Goal: Task Accomplishment & Management: Manage account settings

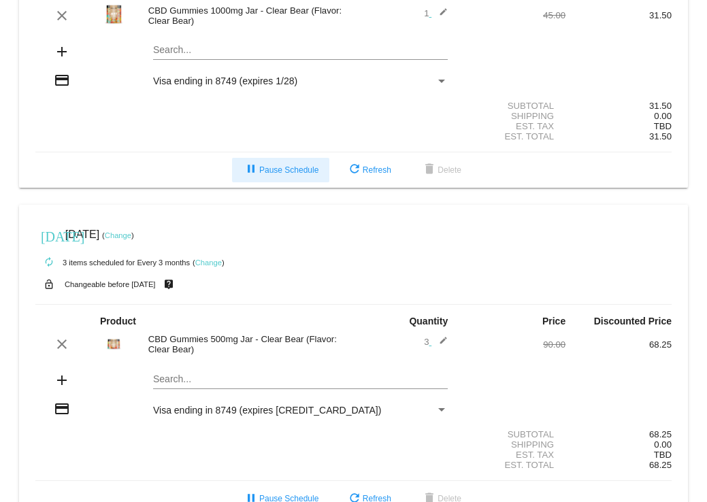
scroll to position [136, 0]
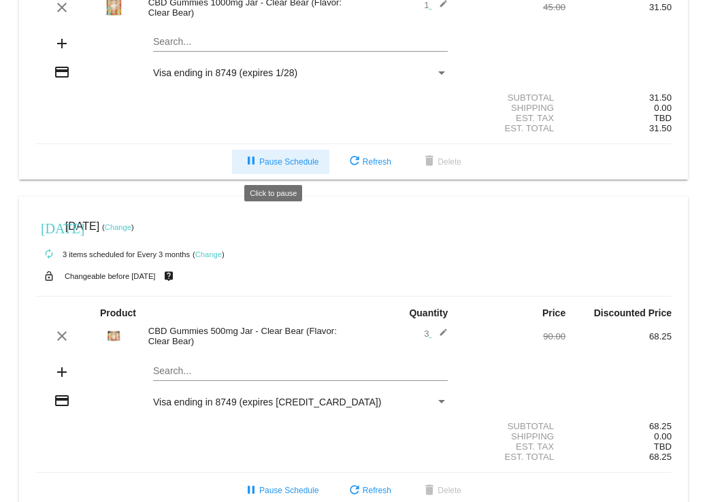
click at [269, 101] on button "pause Pause Schedule" at bounding box center [280, 162] width 97 height 24
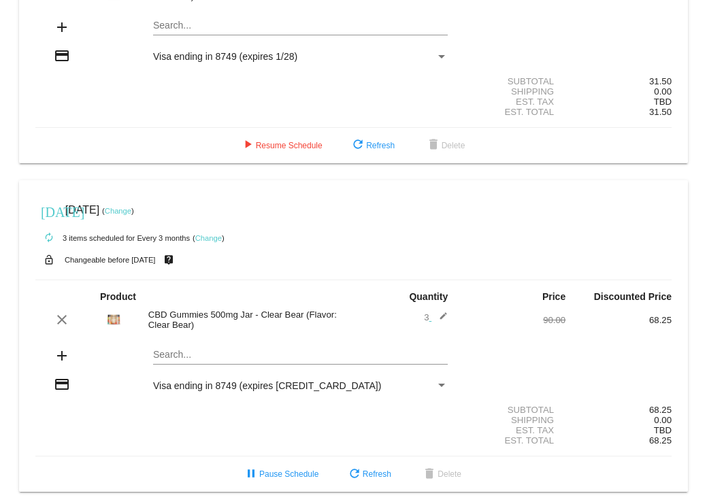
scroll to position [163, 0]
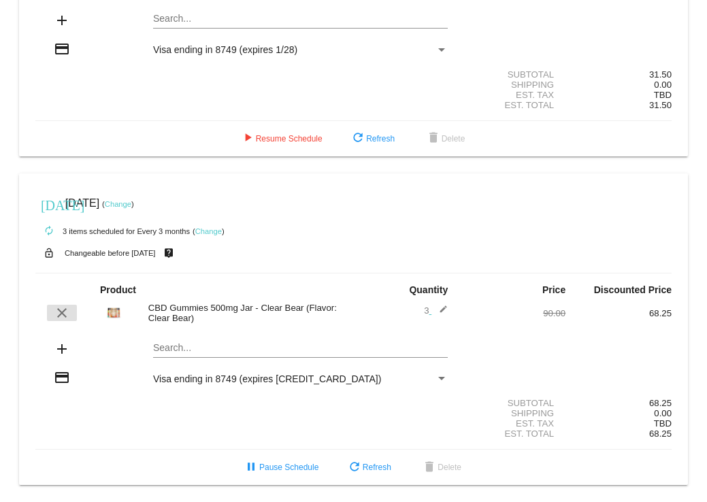
click at [61, 101] on mat-icon "clear" at bounding box center [62, 313] width 16 height 16
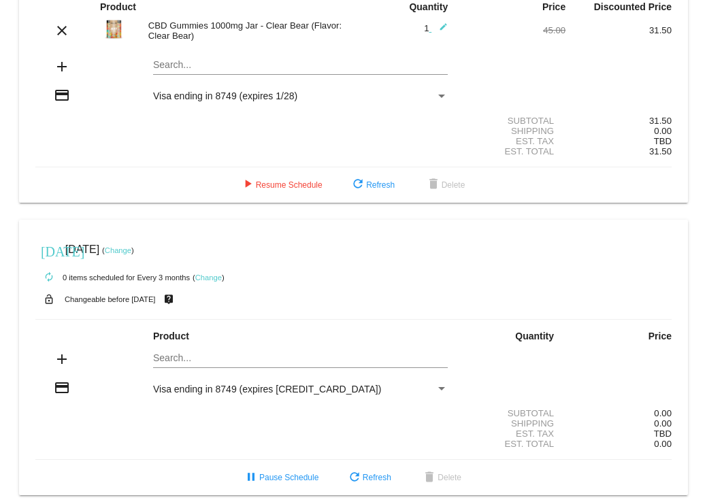
scroll to position [126, 0]
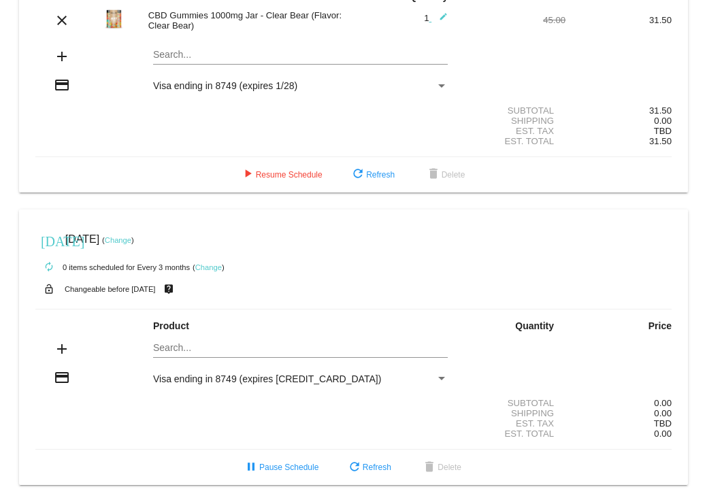
click at [585, 101] on div "lock_open Changeable before [DATE] live_help" at bounding box center [353, 289] width 636 height 18
click at [131, 101] on link "Change" at bounding box center [118, 240] width 27 height 8
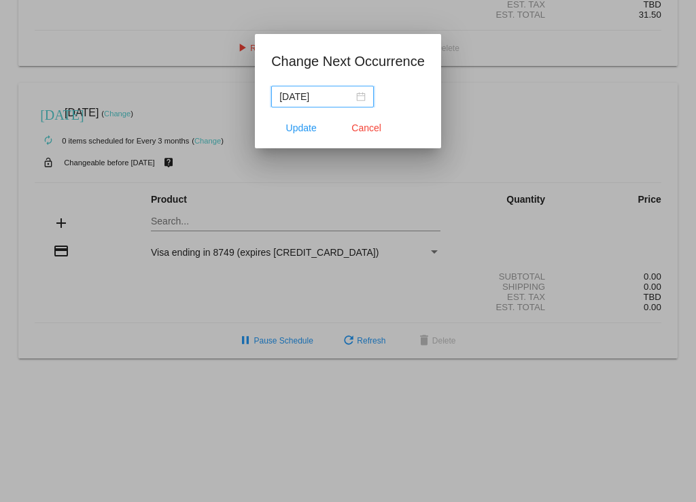
drag, startPoint x: 337, startPoint y: 98, endPoint x: 245, endPoint y: 88, distance: 92.4
click at [245, 88] on div "Change Next Occurrence [DATE] Update Cancel" at bounding box center [348, 251] width 696 height 502
click at [351, 101] on button "Cancel" at bounding box center [367, 128] width 60 height 24
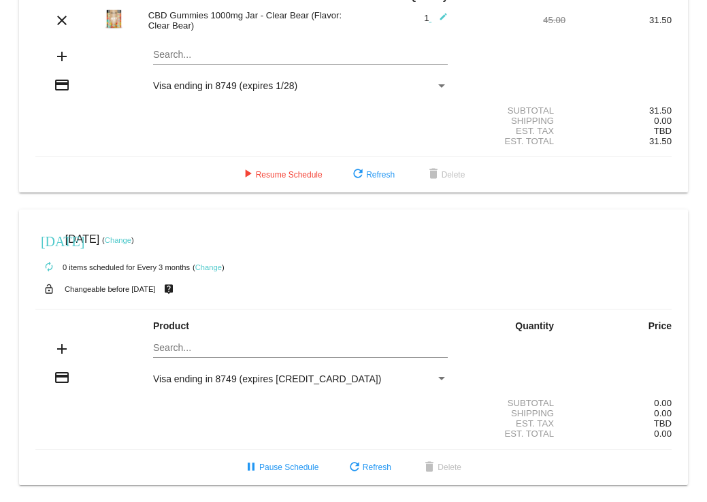
click at [438, 101] on div "Payment Method" at bounding box center [441, 378] width 7 height 3
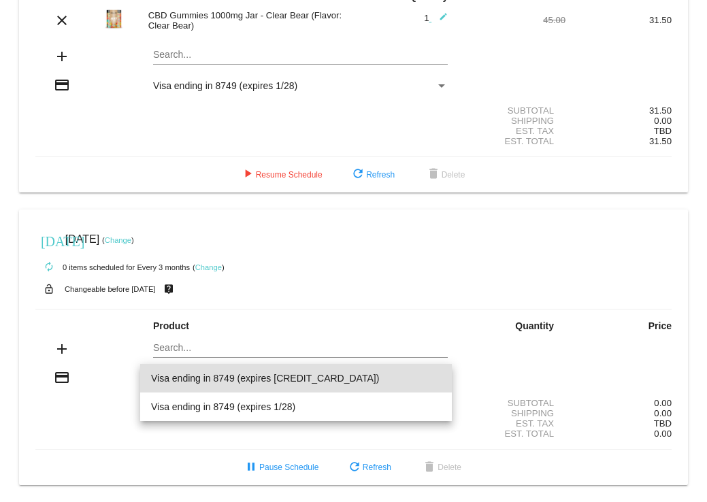
click at [235, 12] on div at bounding box center [353, 251] width 707 height 502
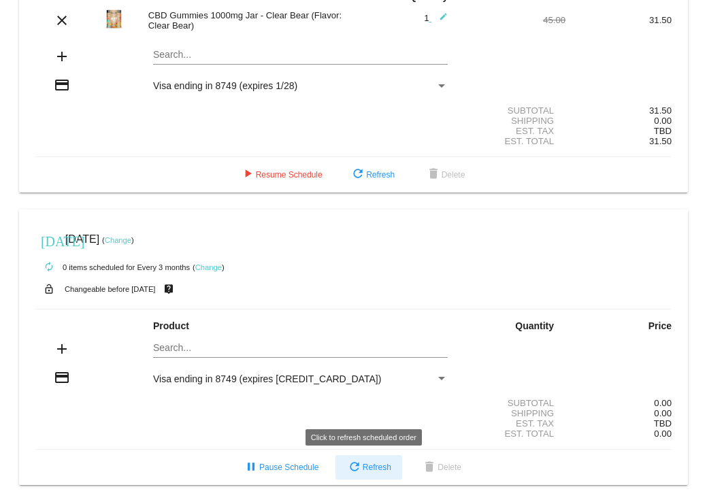
click at [370, 101] on span "refresh Refresh" at bounding box center [368, 467] width 45 height 10
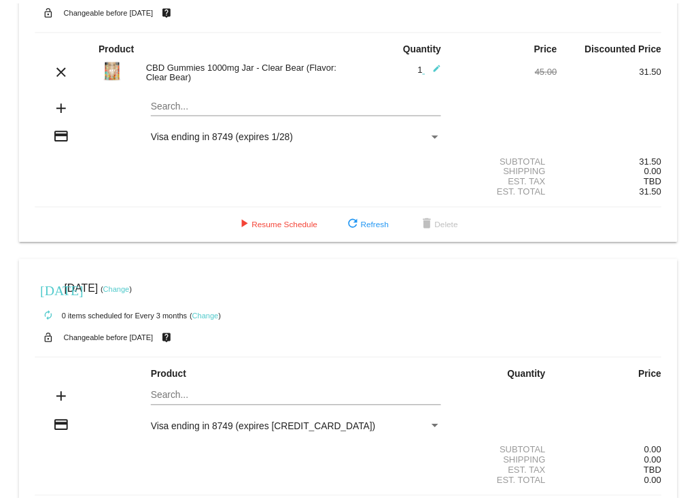
scroll to position [0, 0]
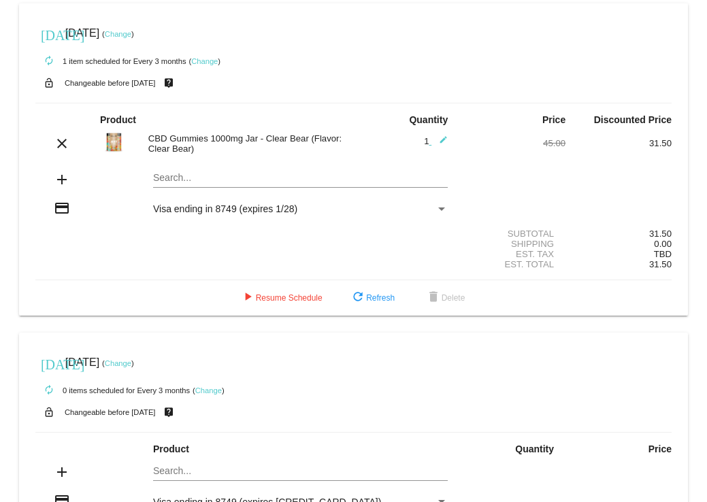
click at [206, 101] on link "Change" at bounding box center [208, 390] width 27 height 8
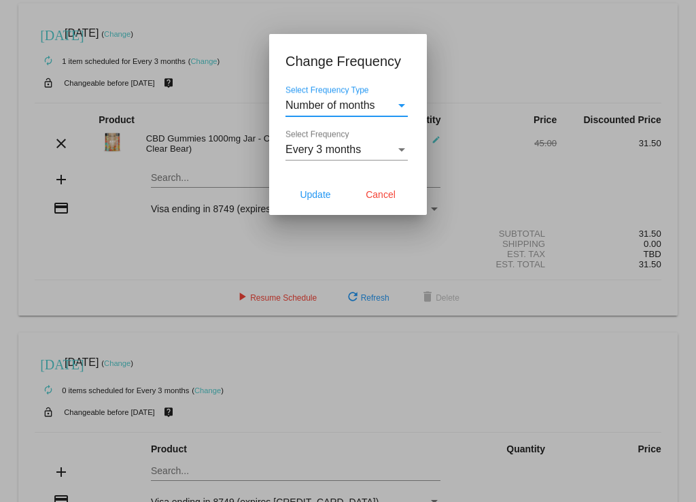
click at [401, 101] on div "Select Frequency" at bounding box center [402, 149] width 7 height 3
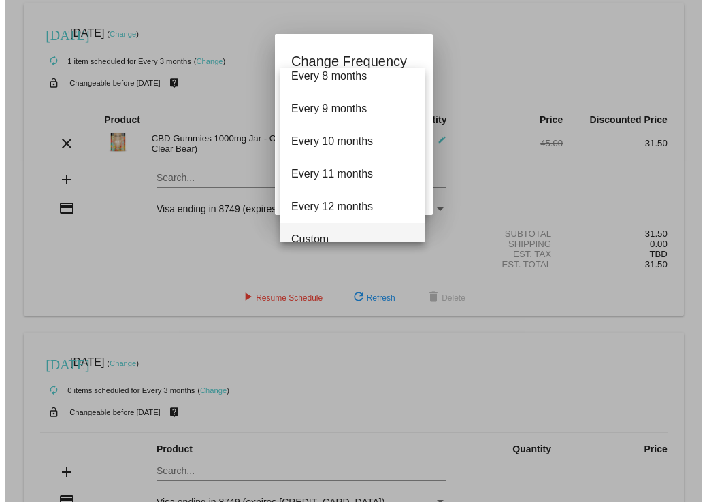
scroll to position [250, 0]
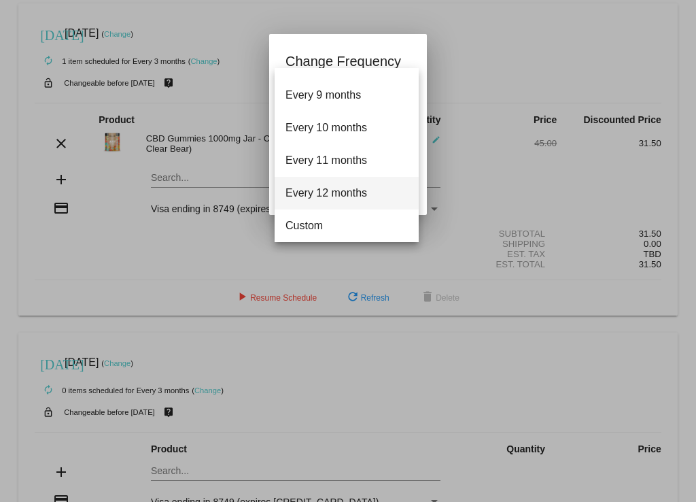
click at [327, 101] on span "Every 12 months" at bounding box center [347, 193] width 122 height 33
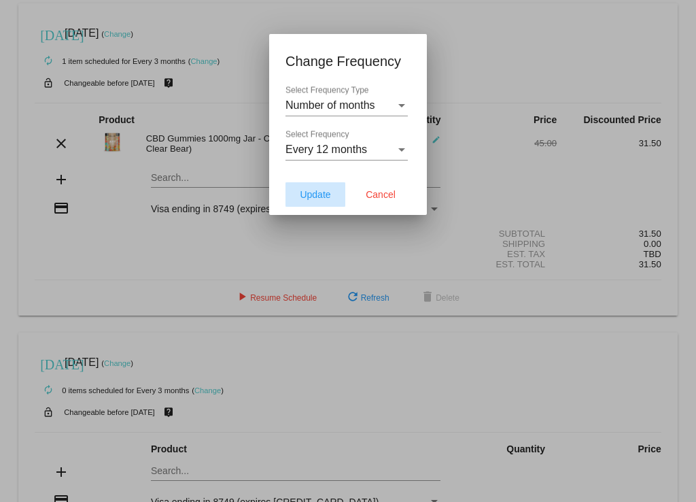
click at [305, 101] on span "Update" at bounding box center [315, 194] width 31 height 11
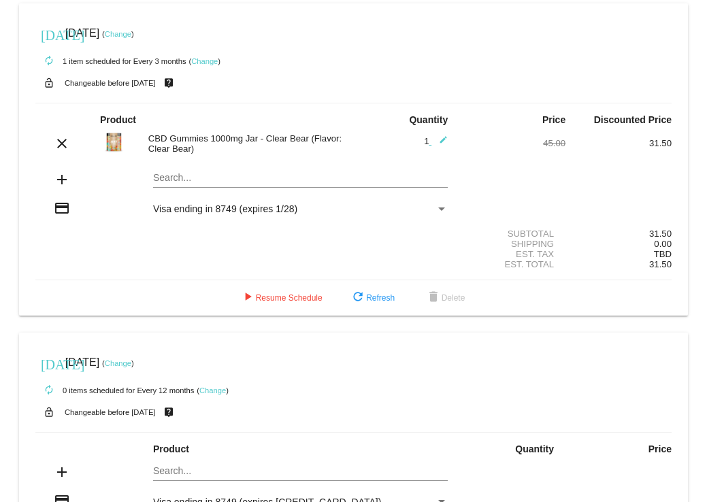
click at [131, 101] on link "Change" at bounding box center [118, 363] width 27 height 8
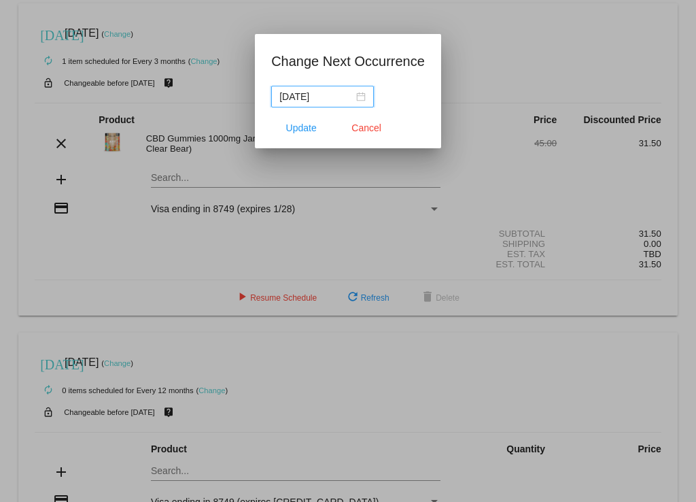
click at [337, 94] on input "[DATE]" at bounding box center [316, 96] width 74 height 15
click at [362, 98] on div "[DATE]" at bounding box center [322, 96] width 86 height 15
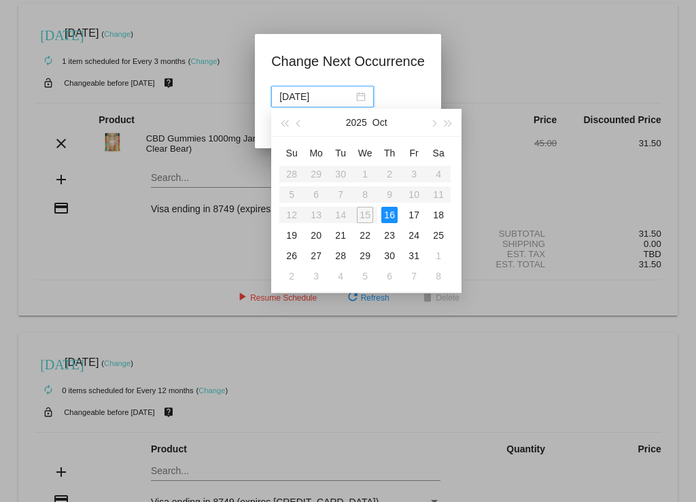
click at [361, 98] on div "[DATE]" at bounding box center [322, 96] width 86 height 15
click at [511, 14] on div at bounding box center [348, 251] width 696 height 502
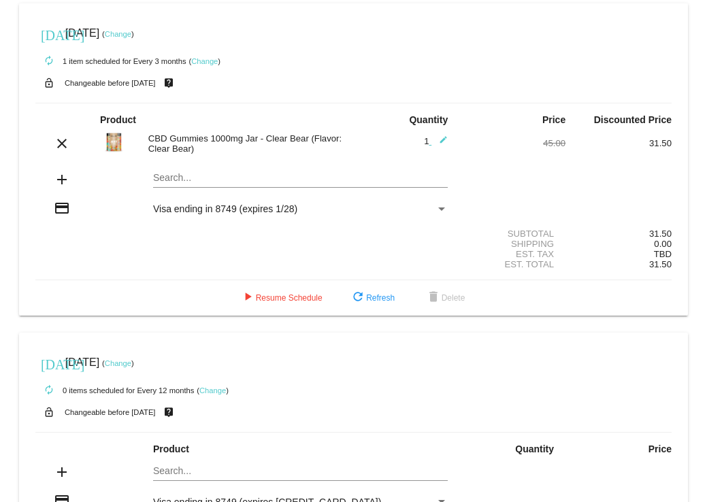
click at [131, 101] on link "Change" at bounding box center [118, 363] width 27 height 8
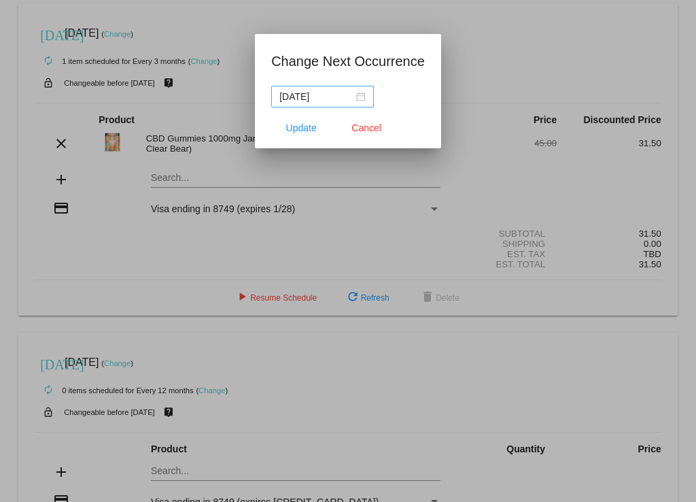
click at [358, 96] on div "[DATE]" at bounding box center [322, 96] width 86 height 15
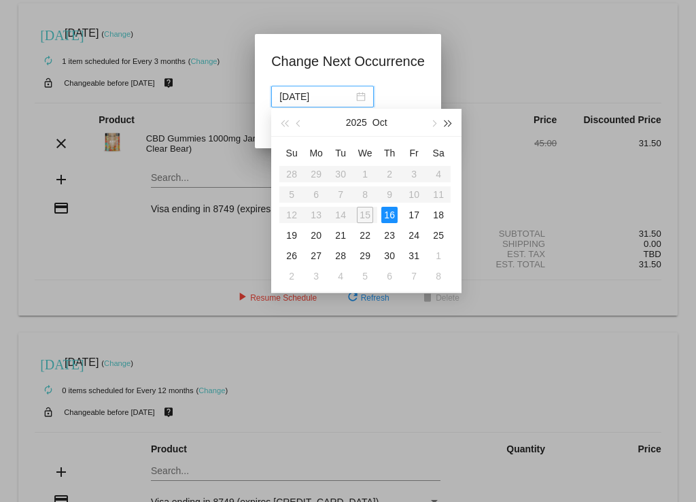
click at [450, 101] on span "button" at bounding box center [448, 123] width 7 height 7
click at [436, 101] on div "30" at bounding box center [438, 256] width 16 height 16
type input "[DATE]"
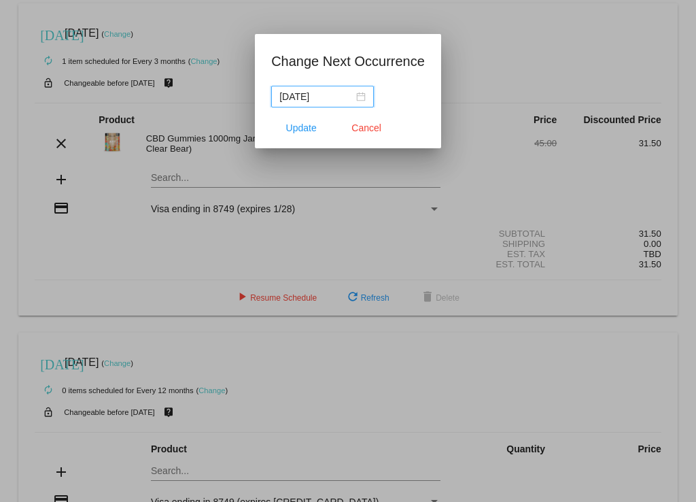
click at [339, 101] on div at bounding box center [348, 251] width 696 height 502
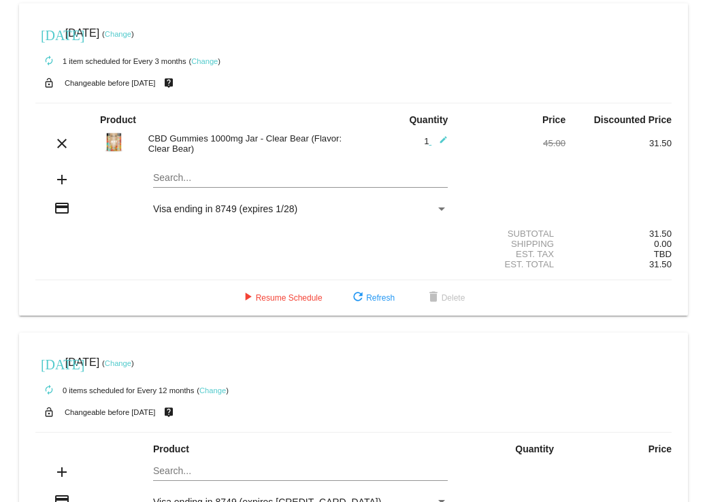
click at [131, 101] on link "Change" at bounding box center [118, 363] width 27 height 8
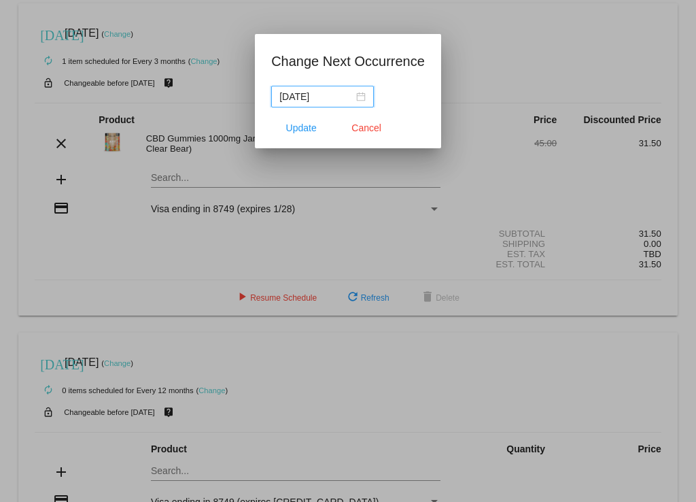
click at [356, 95] on div "[DATE]" at bounding box center [322, 96] width 86 height 15
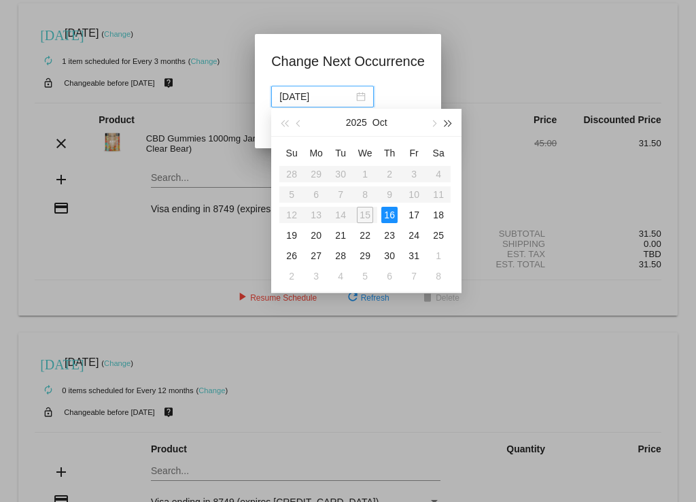
click at [450, 101] on span "button" at bounding box center [448, 123] width 7 height 7
click at [292, 101] on div "31" at bounding box center [292, 276] width 16 height 16
type input "[DATE]"
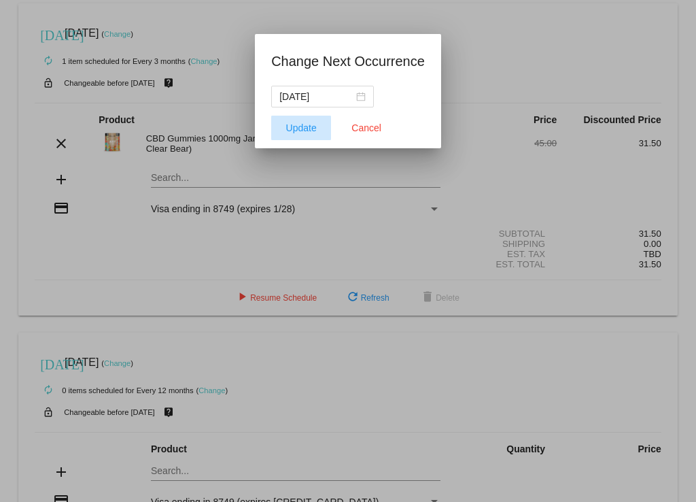
click at [308, 101] on span "Update" at bounding box center [301, 127] width 31 height 11
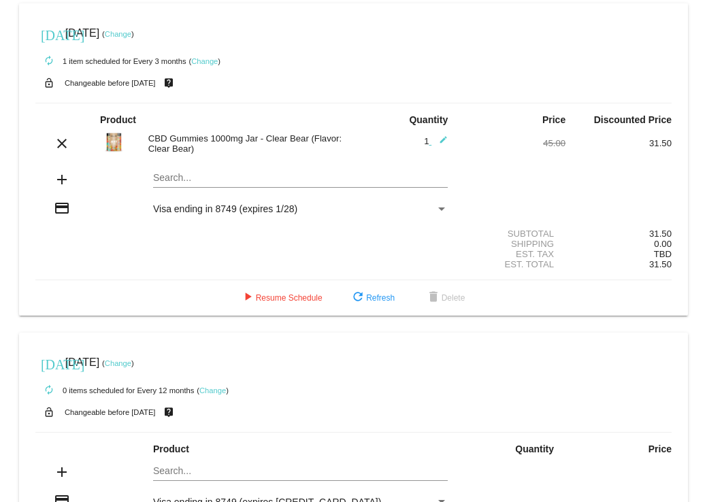
click at [131, 33] on link "Change" at bounding box center [118, 34] width 27 height 8
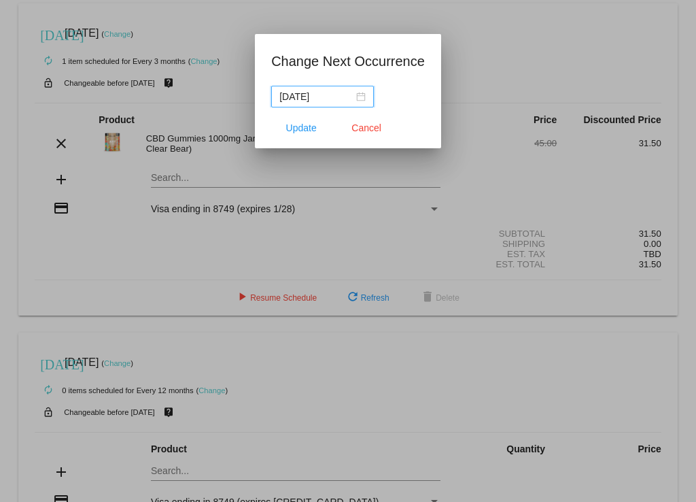
click at [362, 97] on div "[DATE]" at bounding box center [322, 96] width 86 height 15
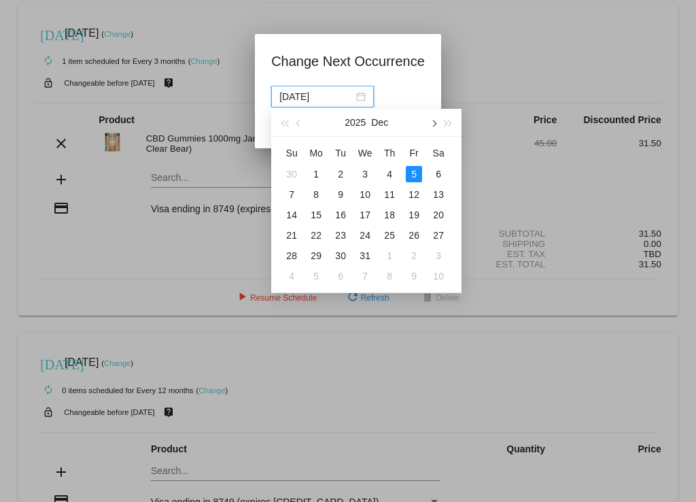
click at [433, 101] on span "button" at bounding box center [433, 123] width 7 height 7
click at [292, 101] on div "1" at bounding box center [292, 174] width 16 height 16
type input "[DATE]"
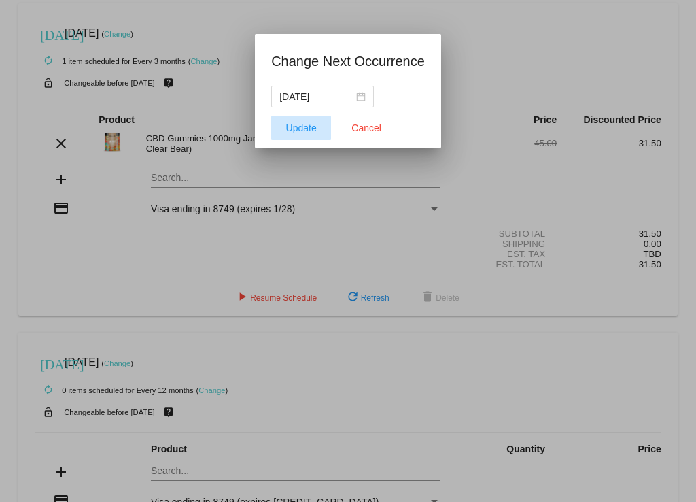
click at [309, 101] on span "Update" at bounding box center [301, 127] width 31 height 11
